Goal: Find specific page/section: Find specific page/section

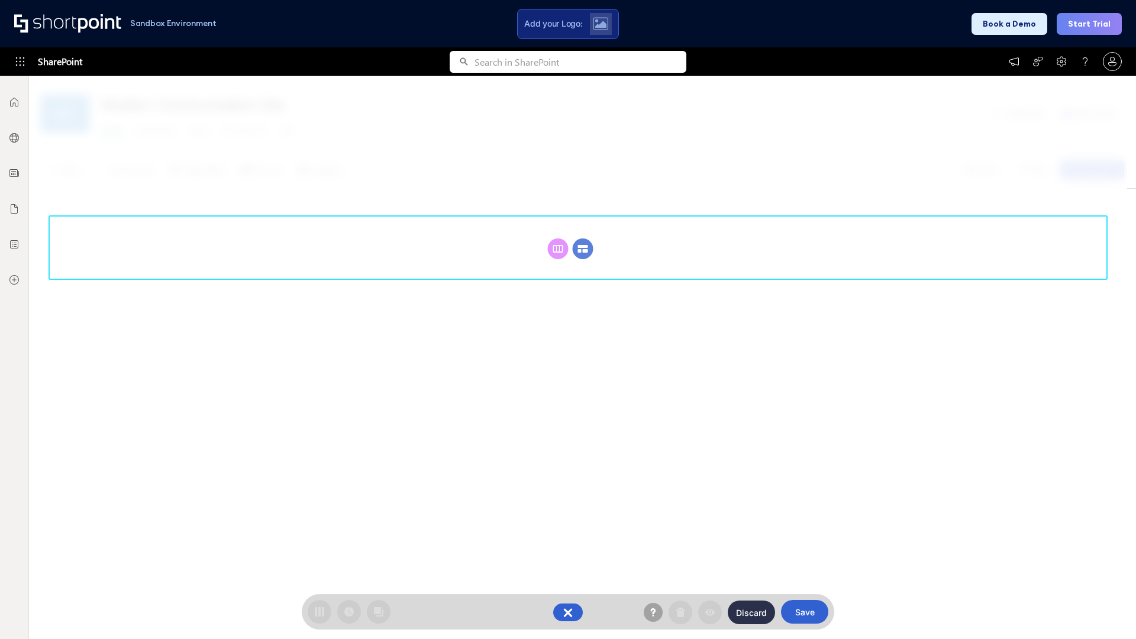
click at [583, 238] on circle at bounding box center [583, 248] width 21 height 21
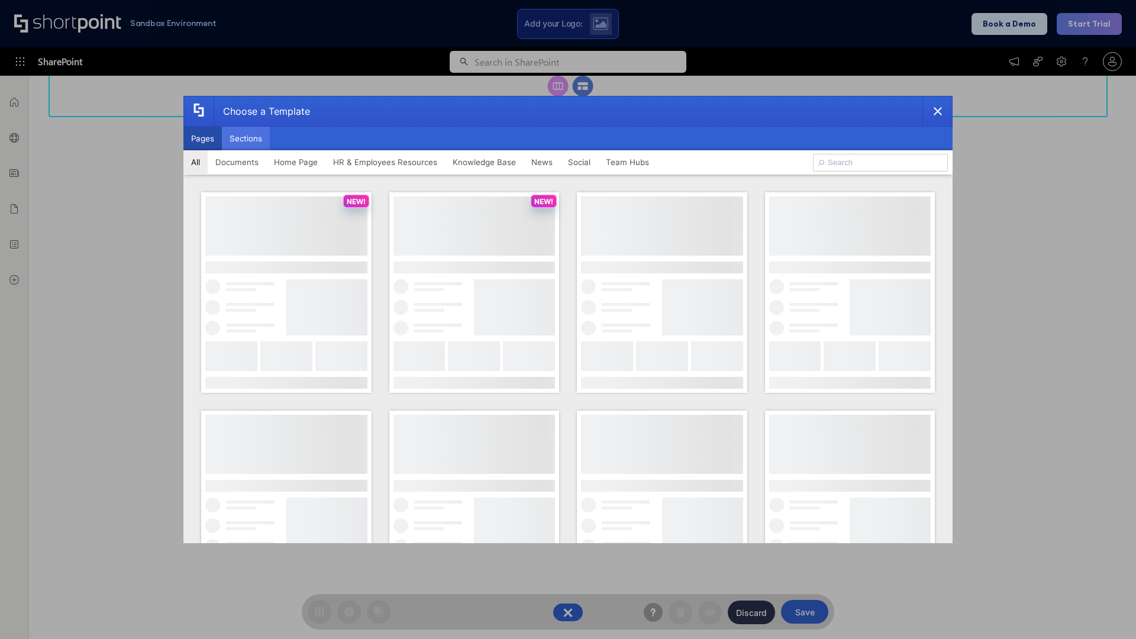
click at [245, 138] on button "Sections" at bounding box center [246, 139] width 48 height 24
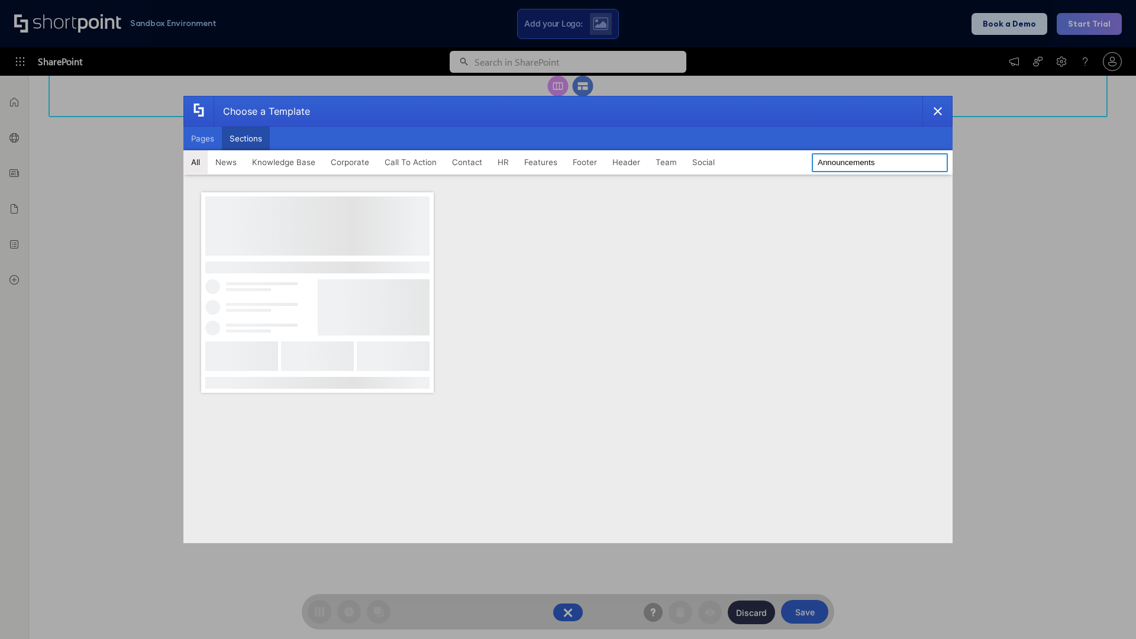
type input "Announcements"
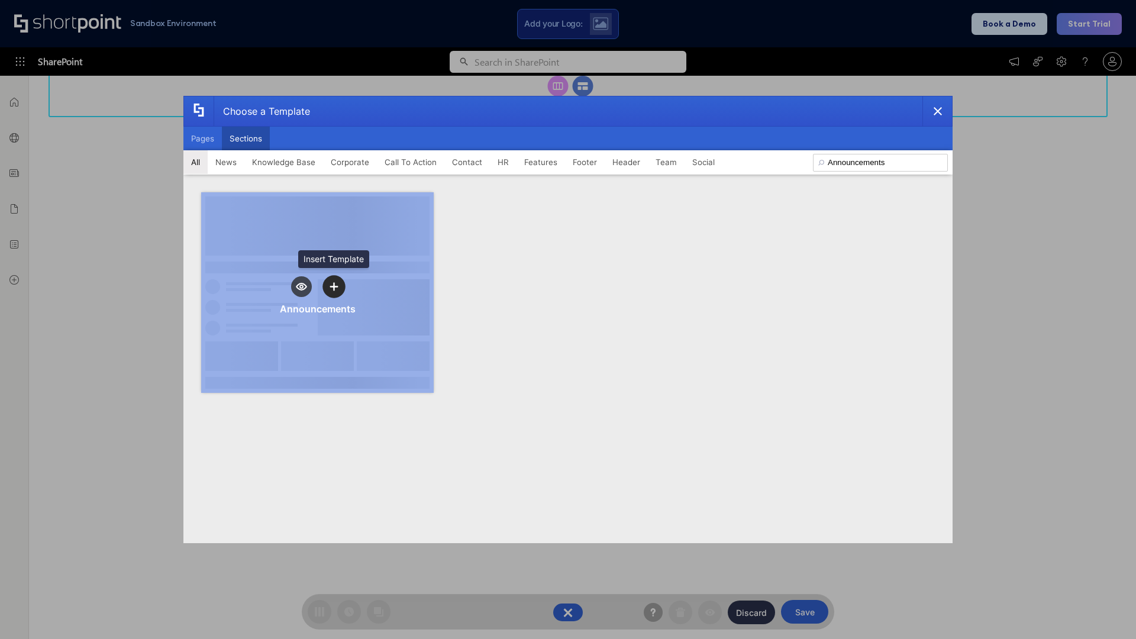
click at [334, 286] on icon "template selector" at bounding box center [333, 286] width 8 height 8
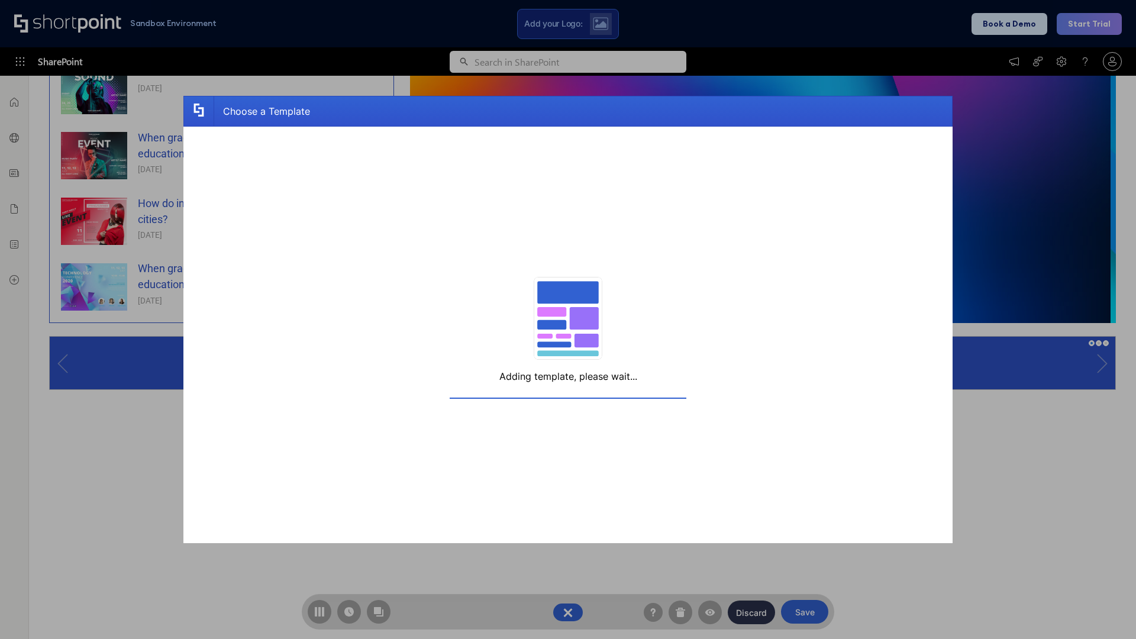
scroll to position [9, 9]
